Goal: Transaction & Acquisition: Purchase product/service

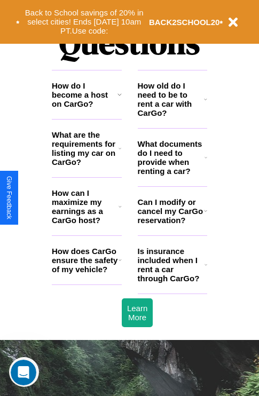
scroll to position [1294, 0]
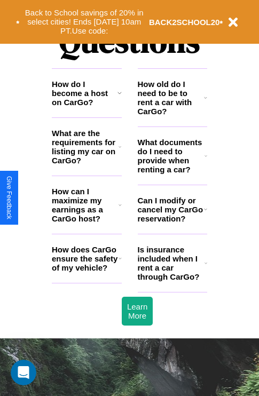
click at [206, 160] on icon at bounding box center [206, 156] width 3 height 9
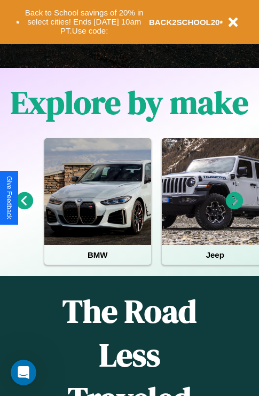
scroll to position [164, 0]
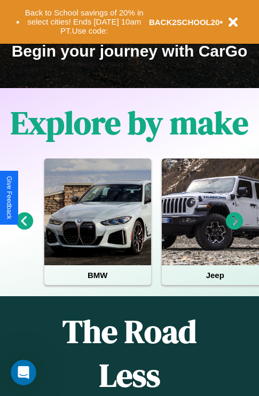
click at [234, 229] on icon at bounding box center [235, 222] width 18 height 18
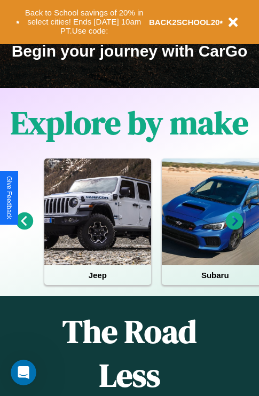
click at [234, 229] on icon at bounding box center [235, 222] width 18 height 18
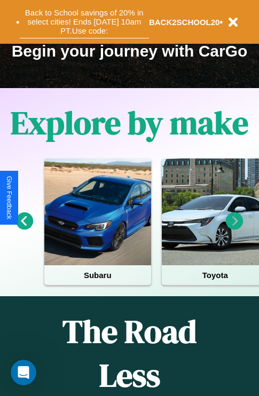
click at [84, 22] on button "Back to School savings of 20% in select cities! Ends [DATE] 10am PT. Use code:" at bounding box center [84, 21] width 129 height 33
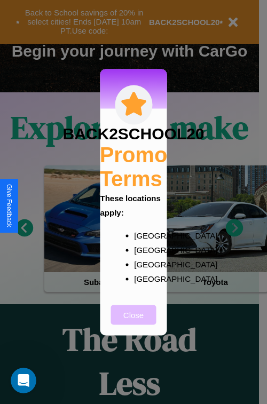
click at [133, 322] on button "Close" at bounding box center [133, 315] width 45 height 20
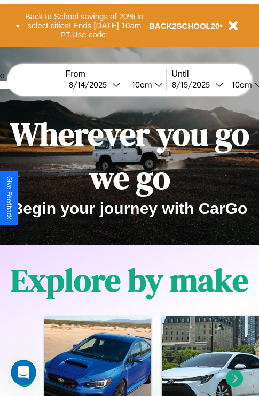
scroll to position [0, 0]
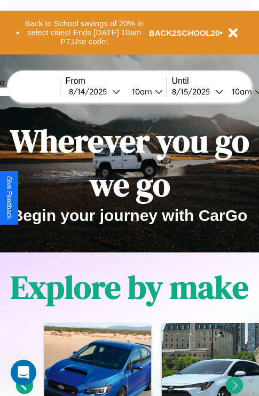
click at [36, 91] on input "text" at bounding box center [20, 92] width 80 height 9
type input "******"
click at [107, 91] on div "[DATE]" at bounding box center [90, 92] width 43 height 10
select select "*"
select select "****"
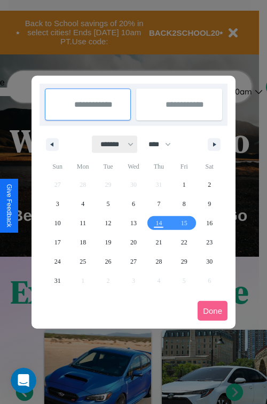
click at [112, 144] on select "******* ******** ***** ***** *** **** **** ****** ********* ******* ******** **…" at bounding box center [114, 145] width 45 height 18
select select "*"
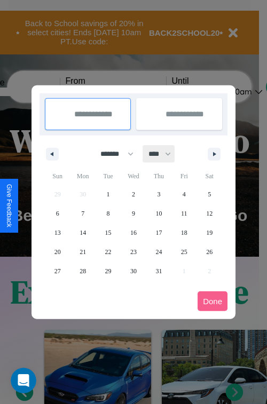
click at [164, 154] on select "**** **** **** **** **** **** **** **** **** **** **** **** **** **** **** ****…" at bounding box center [159, 154] width 32 height 18
select select "****"
click at [83, 213] on span "6" at bounding box center [82, 213] width 3 height 19
type input "**********"
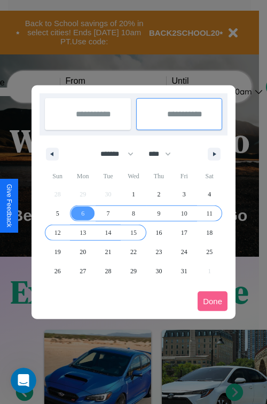
click at [133, 232] on span "15" at bounding box center [133, 232] width 6 height 19
type input "**********"
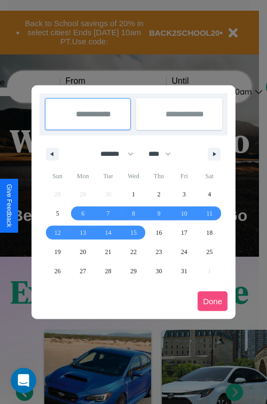
click at [213, 301] on button "Done" at bounding box center [213, 302] width 30 height 20
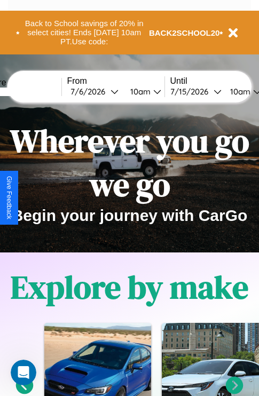
scroll to position [0, 38]
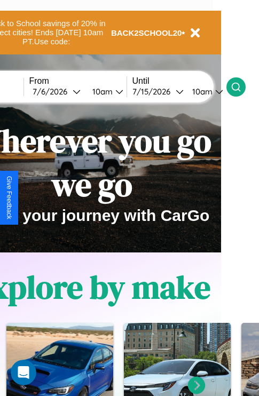
click at [241, 87] on icon at bounding box center [236, 87] width 11 height 11
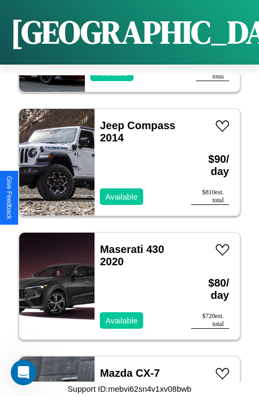
scroll to position [4747, 0]
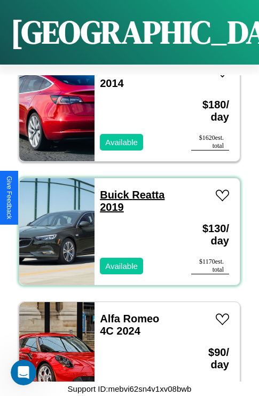
click at [111, 189] on link "Buick Reatta 2019" at bounding box center [132, 201] width 65 height 24
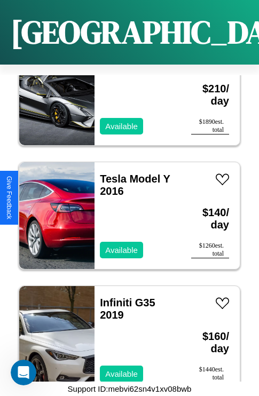
scroll to position [6730, 0]
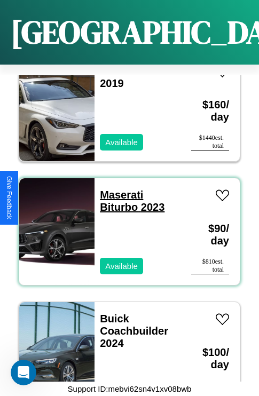
click at [118, 189] on link "Maserati Biturbo 2023" at bounding box center [132, 201] width 65 height 24
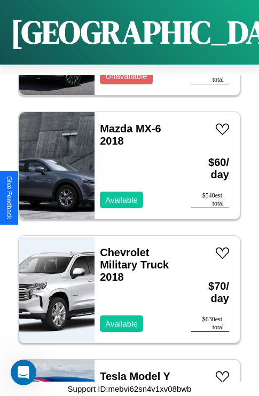
scroll to position [4376, 0]
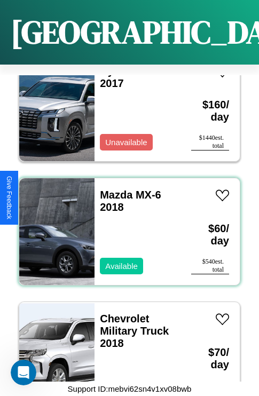
click at [125, 225] on div "Mazda MX-6 2018 Available" at bounding box center [138, 231] width 86 height 107
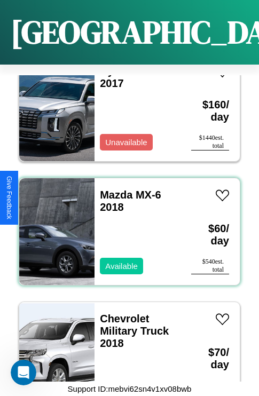
click at [125, 225] on div "Mazda MX-6 2018 Available" at bounding box center [138, 231] width 86 height 107
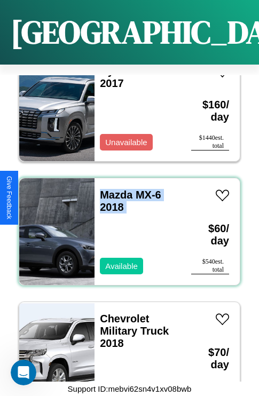
click at [125, 225] on div "Mazda MX-6 2018 Available" at bounding box center [138, 231] width 86 height 107
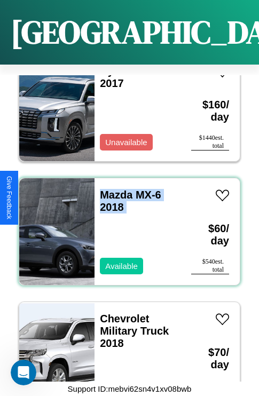
click at [125, 225] on div "Mazda MX-6 2018 Available" at bounding box center [138, 231] width 86 height 107
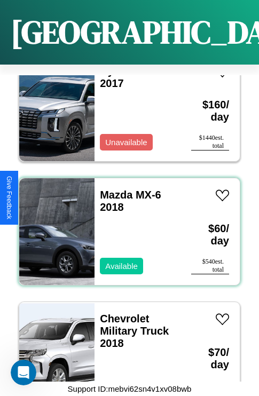
click at [125, 225] on div "Mazda MX-6 2018 Available" at bounding box center [138, 231] width 86 height 107
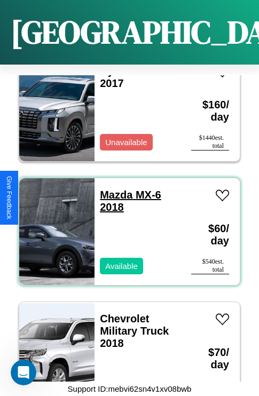
click at [113, 189] on link "Mazda MX-6 2018" at bounding box center [130, 201] width 61 height 24
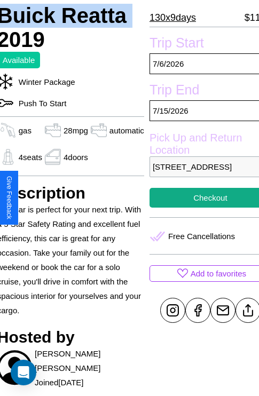
scroll to position [265, 45]
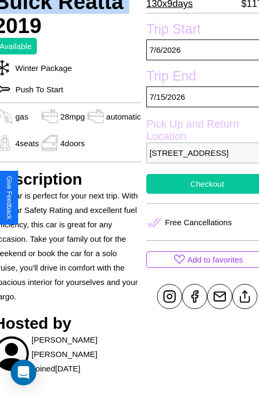
click at [198, 194] on button "Checkout" at bounding box center [207, 184] width 122 height 20
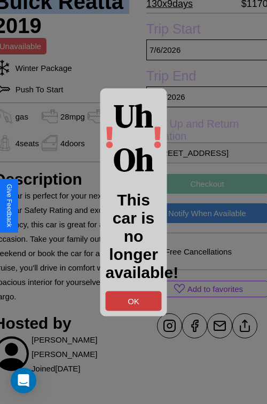
click at [133, 301] on button "OK" at bounding box center [134, 301] width 56 height 20
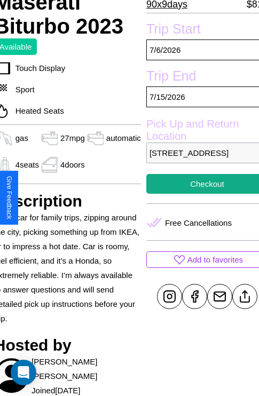
scroll to position [265, 45]
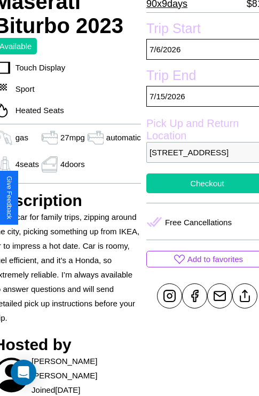
click at [198, 193] on button "Checkout" at bounding box center [207, 184] width 122 height 20
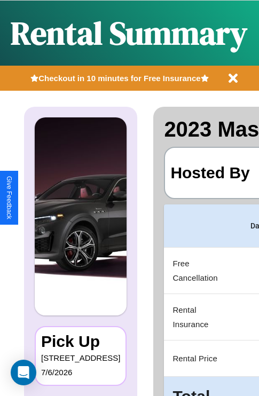
scroll to position [0, 202]
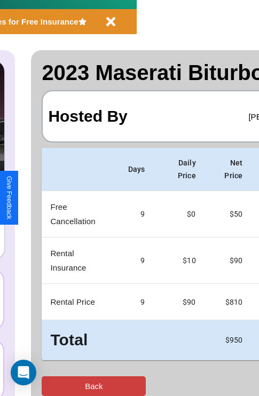
click at [52, 386] on button "Back" at bounding box center [94, 386] width 104 height 20
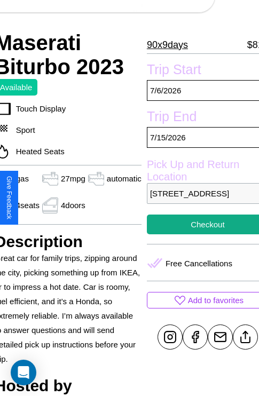
scroll to position [226, 45]
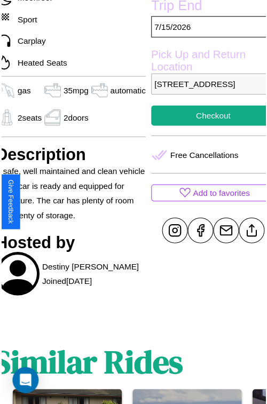
scroll to position [341, 45]
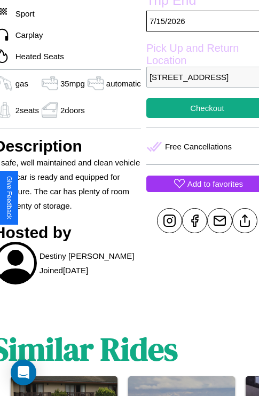
click at [198, 191] on p "Add to favorites" at bounding box center [215, 184] width 56 height 14
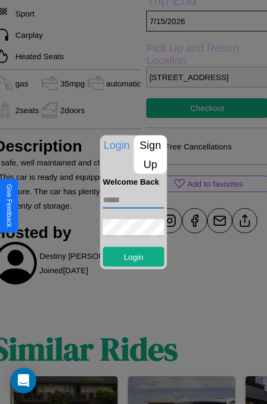
click at [133, 200] on input "text" at bounding box center [133, 199] width 61 height 17
type input "**********"
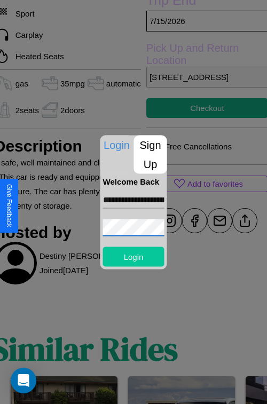
click at [133, 256] on button "Login" at bounding box center [133, 257] width 61 height 20
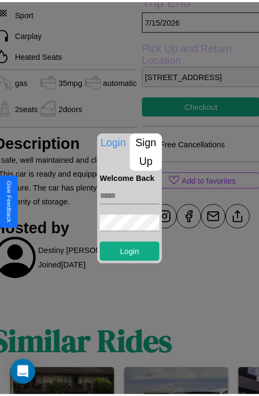
scroll to position [262, 45]
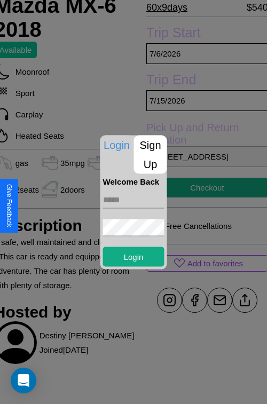
click at [198, 202] on div at bounding box center [133, 202] width 267 height 404
